Goal: Task Accomplishment & Management: Manage account settings

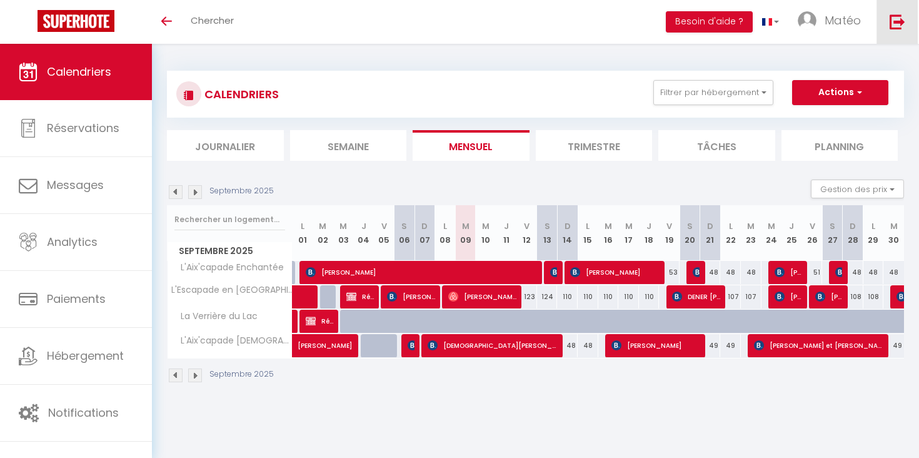
click at [893, 18] on img at bounding box center [898, 22] width 16 height 16
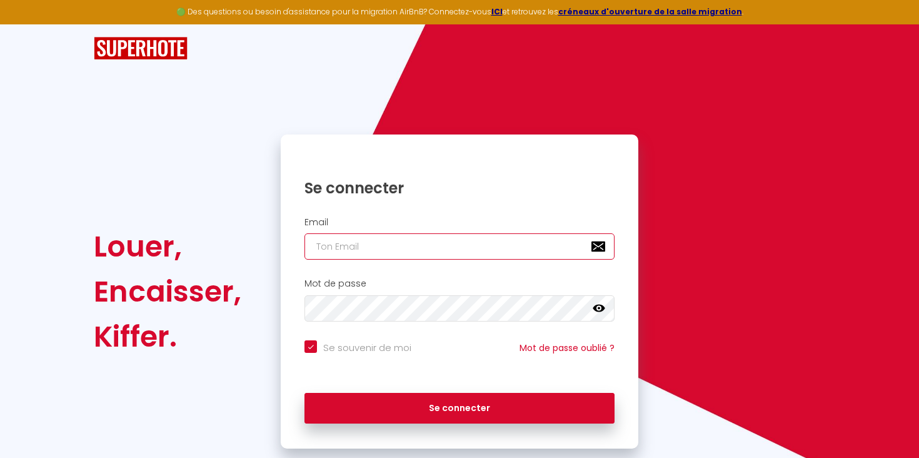
click at [387, 239] on input "email" at bounding box center [460, 246] width 310 height 26
type input "conciergerie.ep@gmail.com"
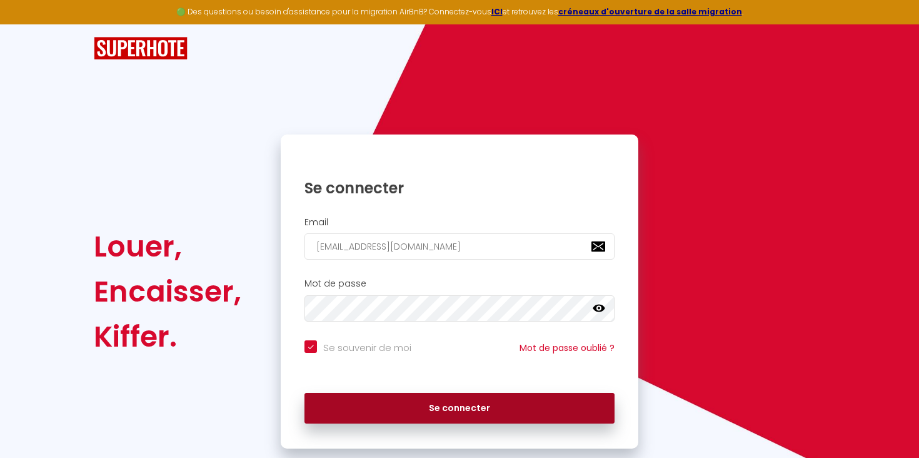
click at [467, 397] on button "Se connecter" at bounding box center [460, 408] width 310 height 31
checkbox input "true"
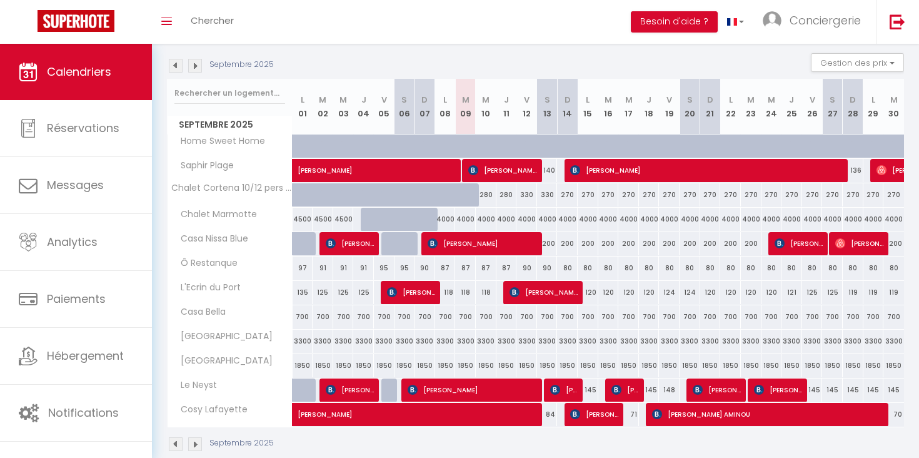
scroll to position [118, 0]
